Goal: Check status: Check status

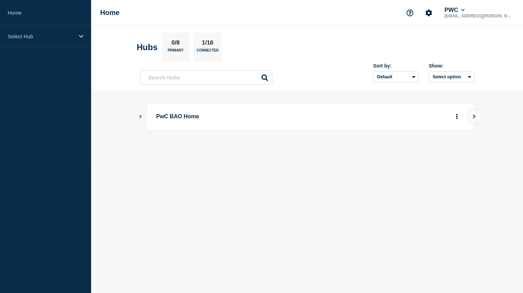
click at [140, 117] on icon "Show Connected Hubs" at bounding box center [141, 116] width 2 height 3
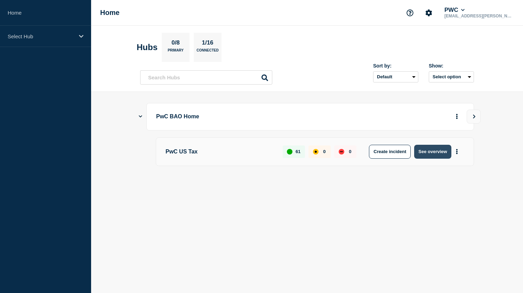
click at [432, 152] on button "See overview" at bounding box center [433, 152] width 37 height 14
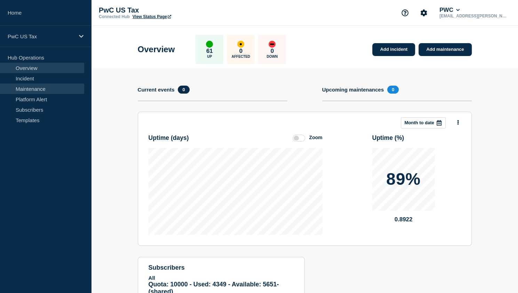
click at [30, 87] on link "Maintenance" at bounding box center [42, 89] width 84 height 10
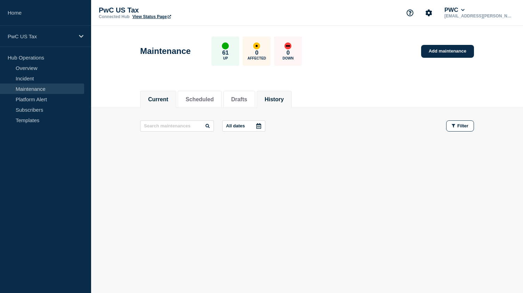
click at [284, 96] on button "History" at bounding box center [274, 99] width 19 height 6
